Goal: Navigation & Orientation: Understand site structure

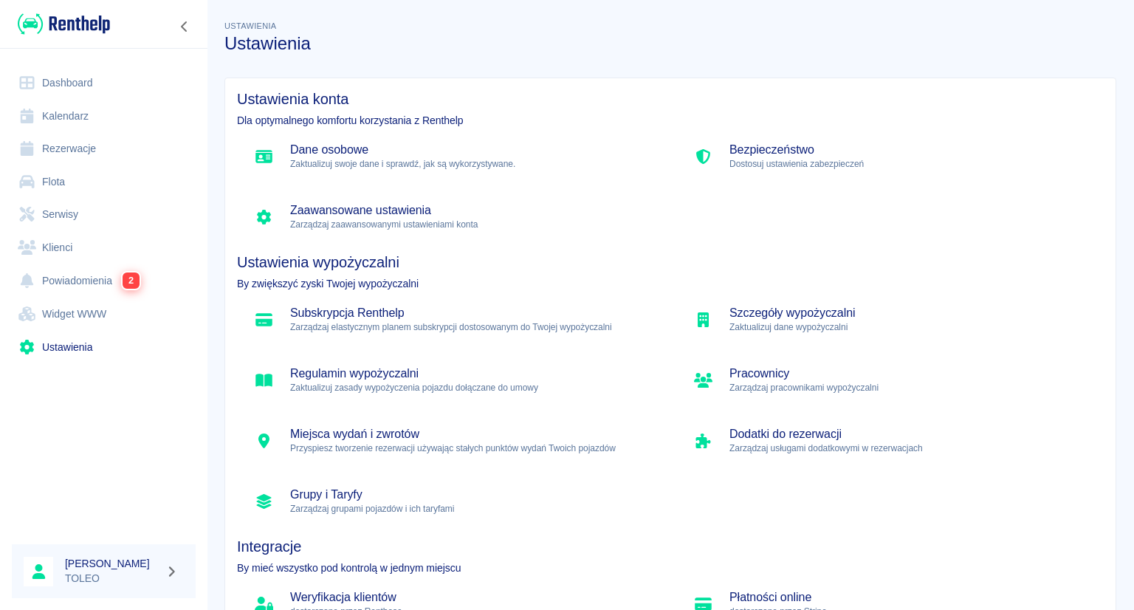
click at [107, 120] on link "Kalendarz" at bounding box center [104, 116] width 184 height 33
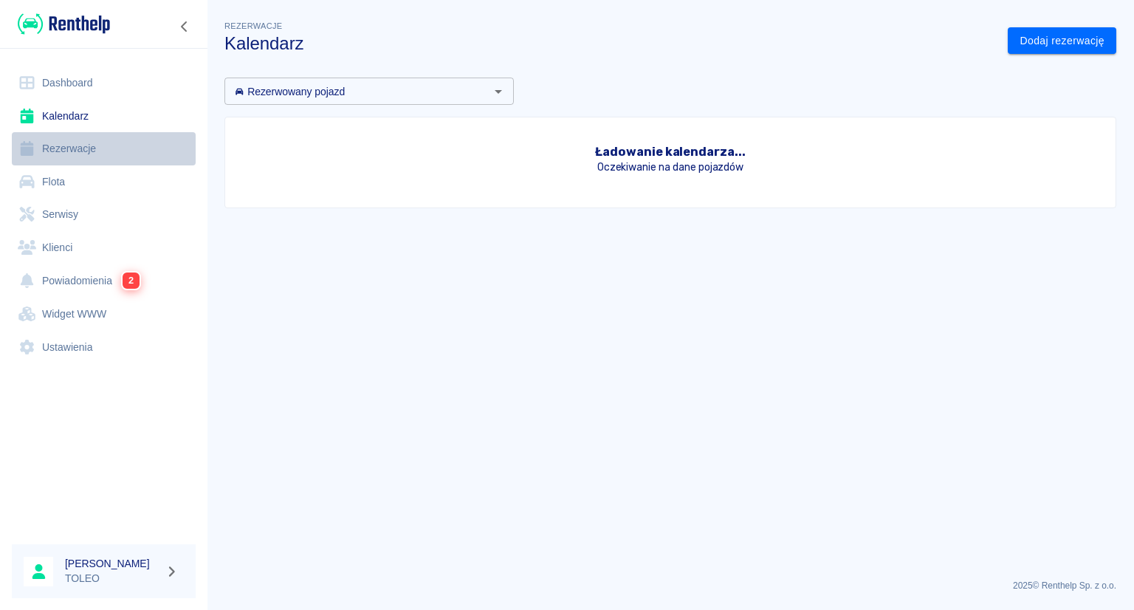
click at [94, 144] on link "Rezerwacje" at bounding box center [104, 148] width 184 height 33
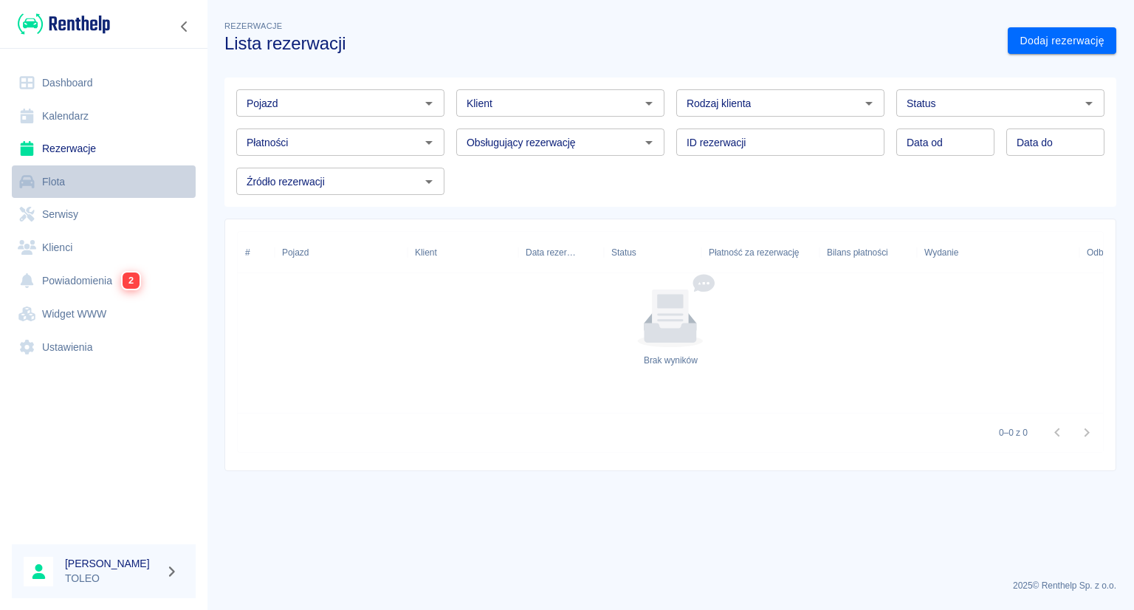
click at [93, 185] on link "Flota" at bounding box center [104, 181] width 184 height 33
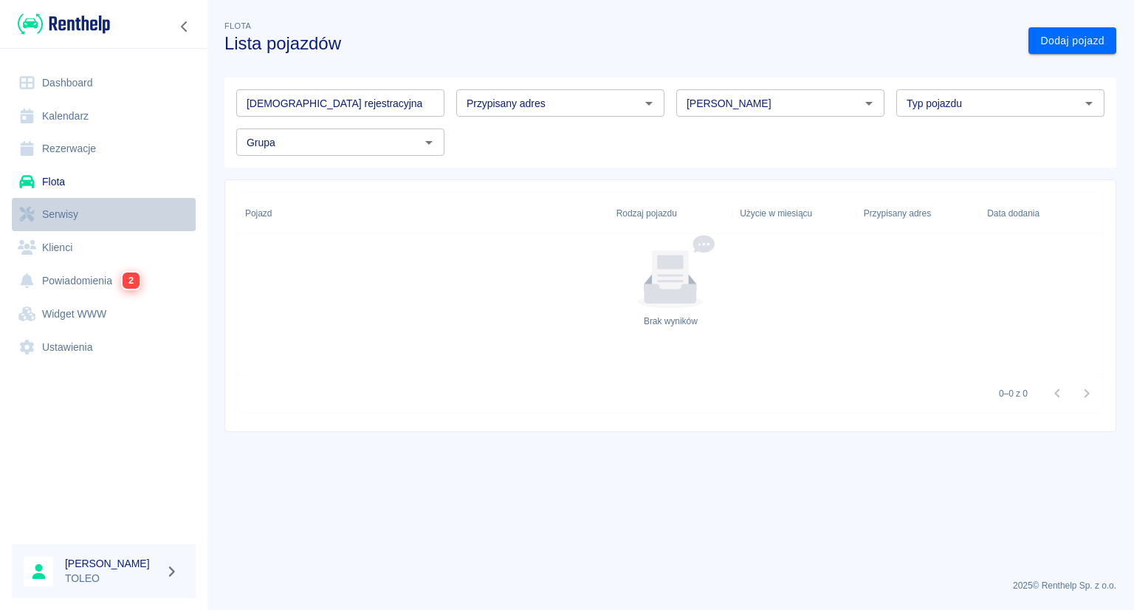
click at [83, 212] on link "Serwisy" at bounding box center [104, 214] width 184 height 33
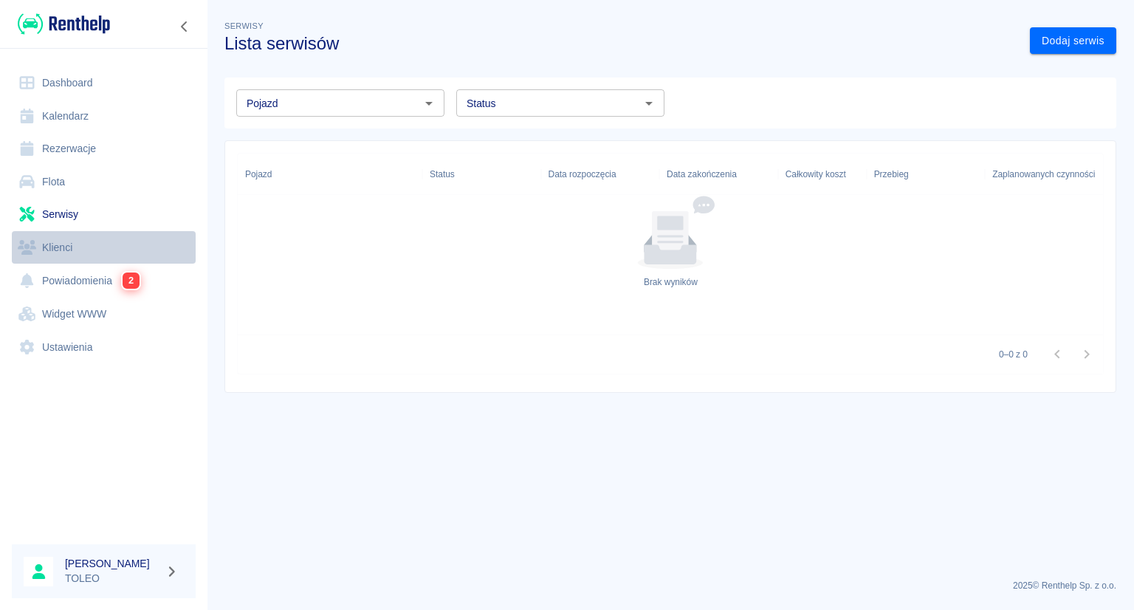
click at [77, 239] on link "Klienci" at bounding box center [104, 247] width 184 height 33
